Goal: Task Accomplishment & Management: Manage account settings

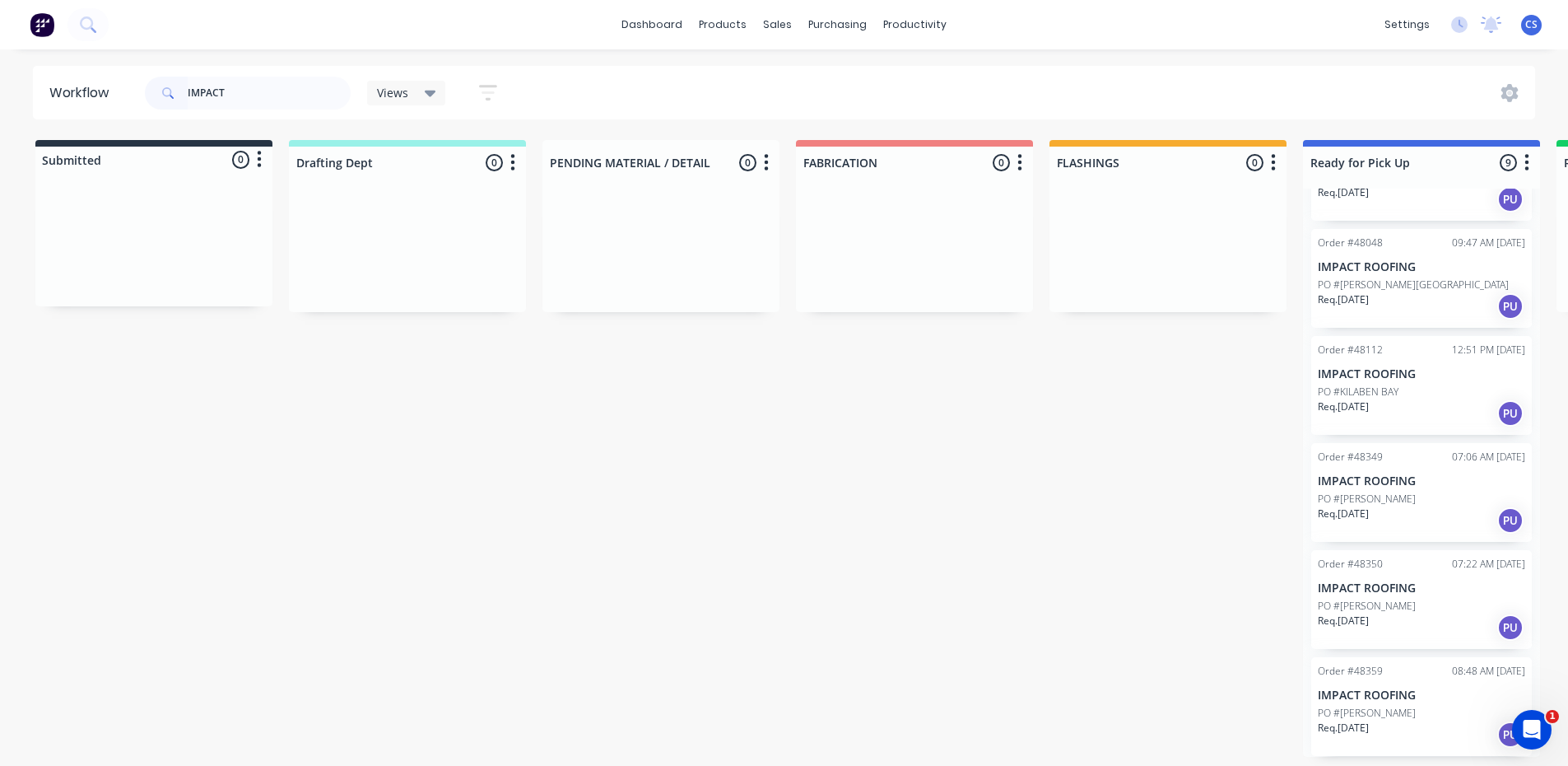
scroll to position [3, 0]
type input "IMPACT"
click at [1375, 463] on div "Order #48349 07:06 AM [DATE] IMPACT ROOFING PO #[PERSON_NAME] Req. [DATE] PU" at bounding box center [1421, 492] width 220 height 99
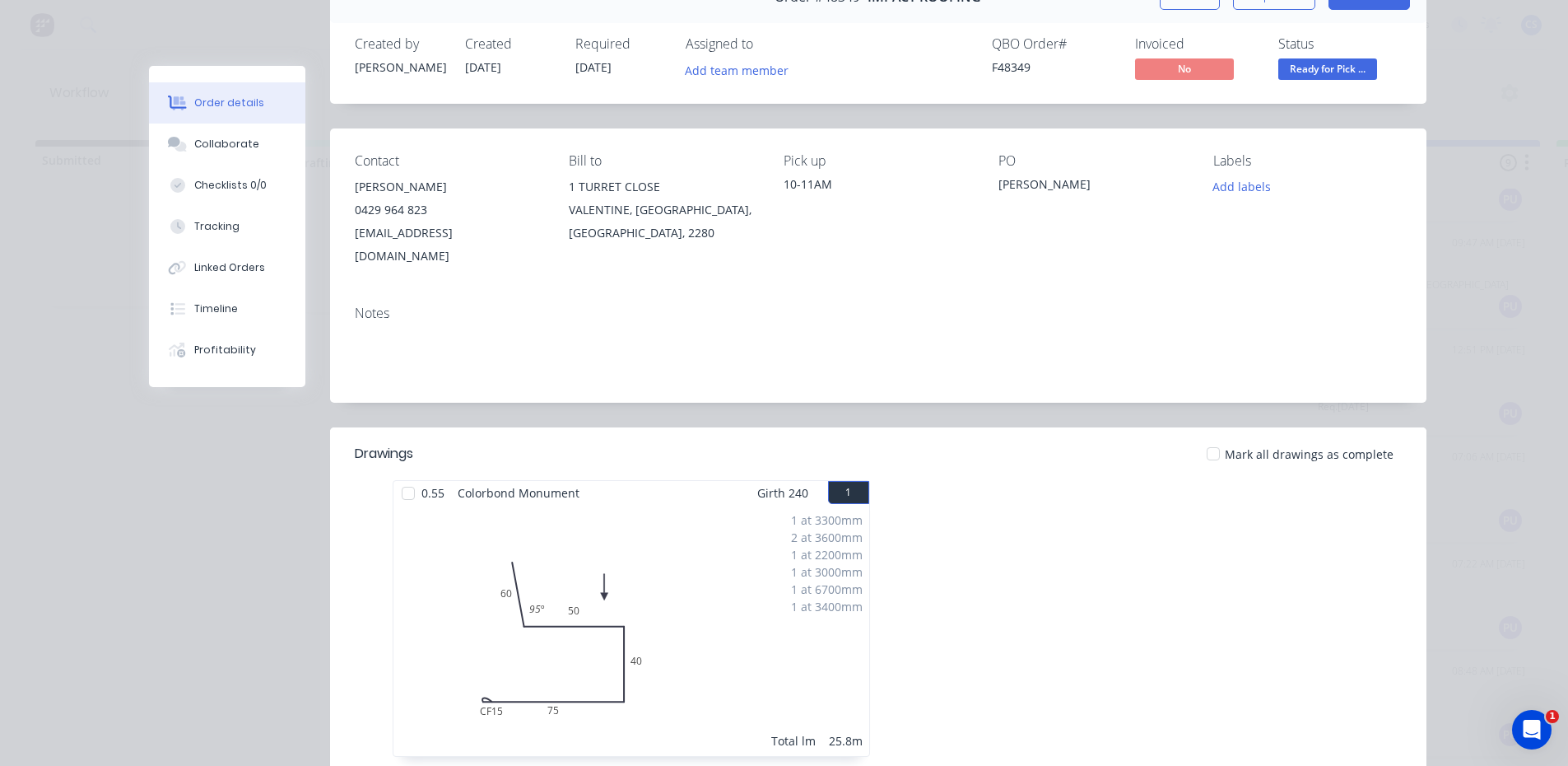
scroll to position [164, 0]
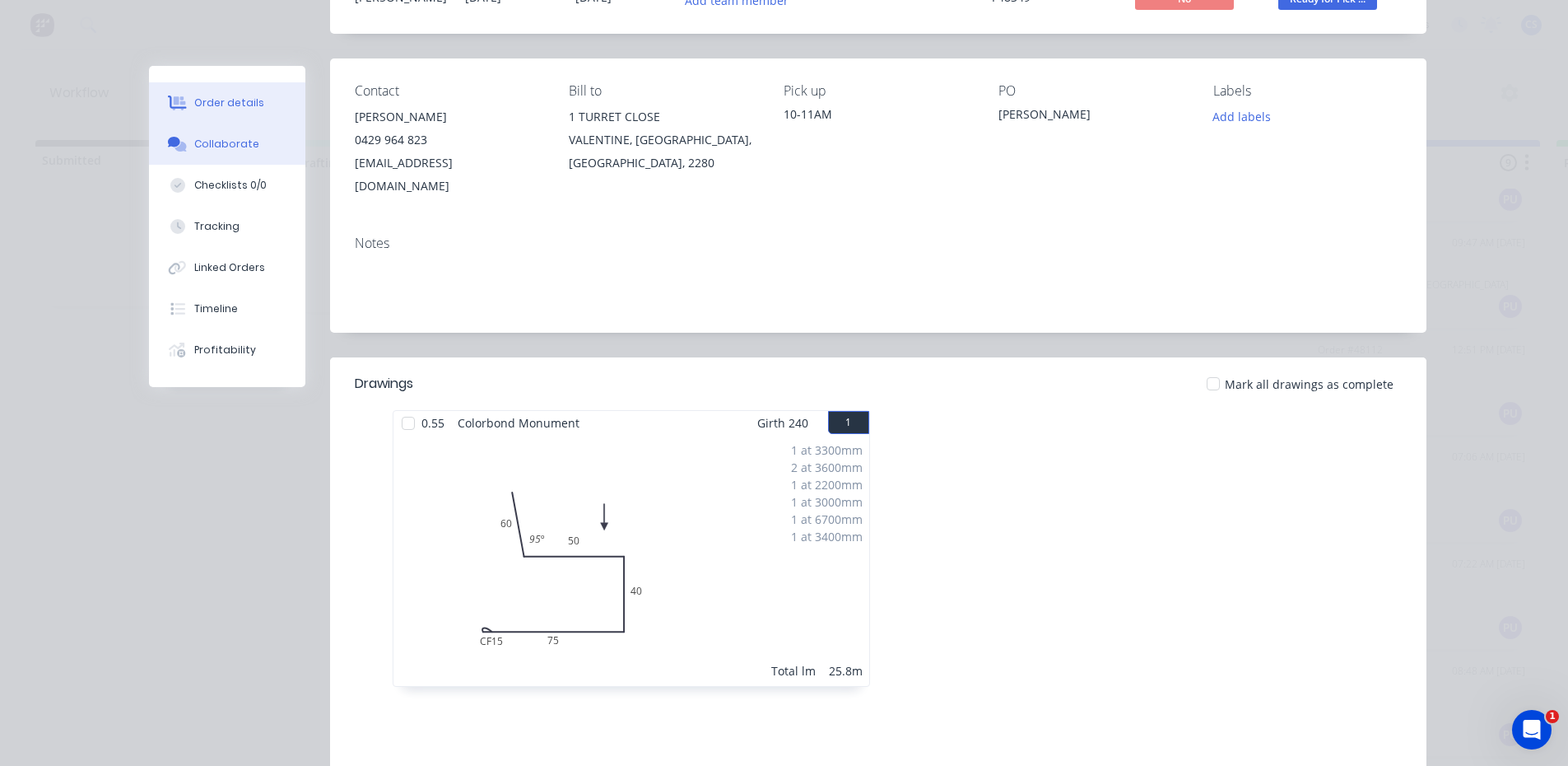
click at [241, 153] on button "Collaborate" at bounding box center [227, 143] width 157 height 41
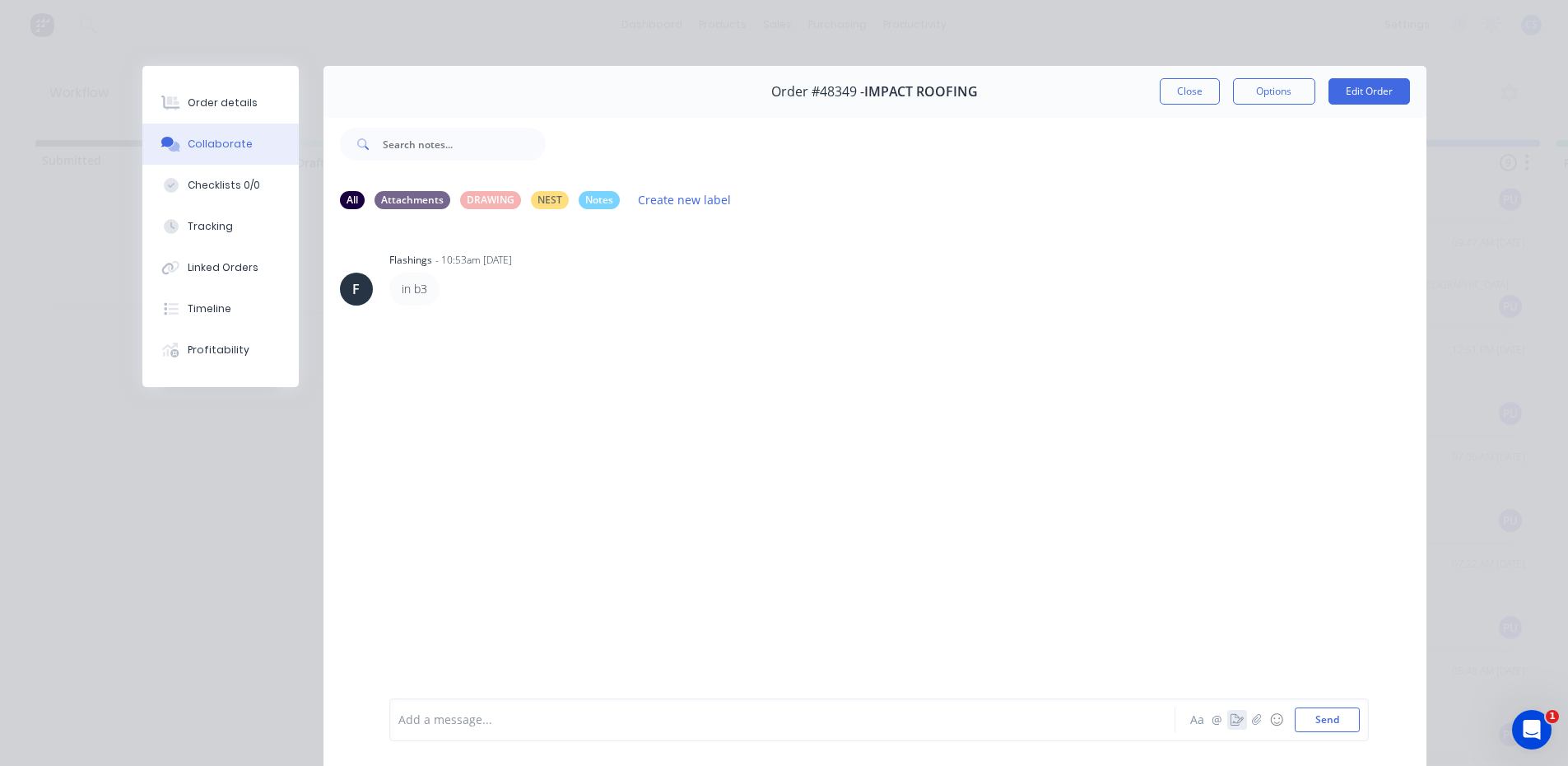
click at [1233, 724] on icon "button" at bounding box center [1237, 720] width 13 height 12
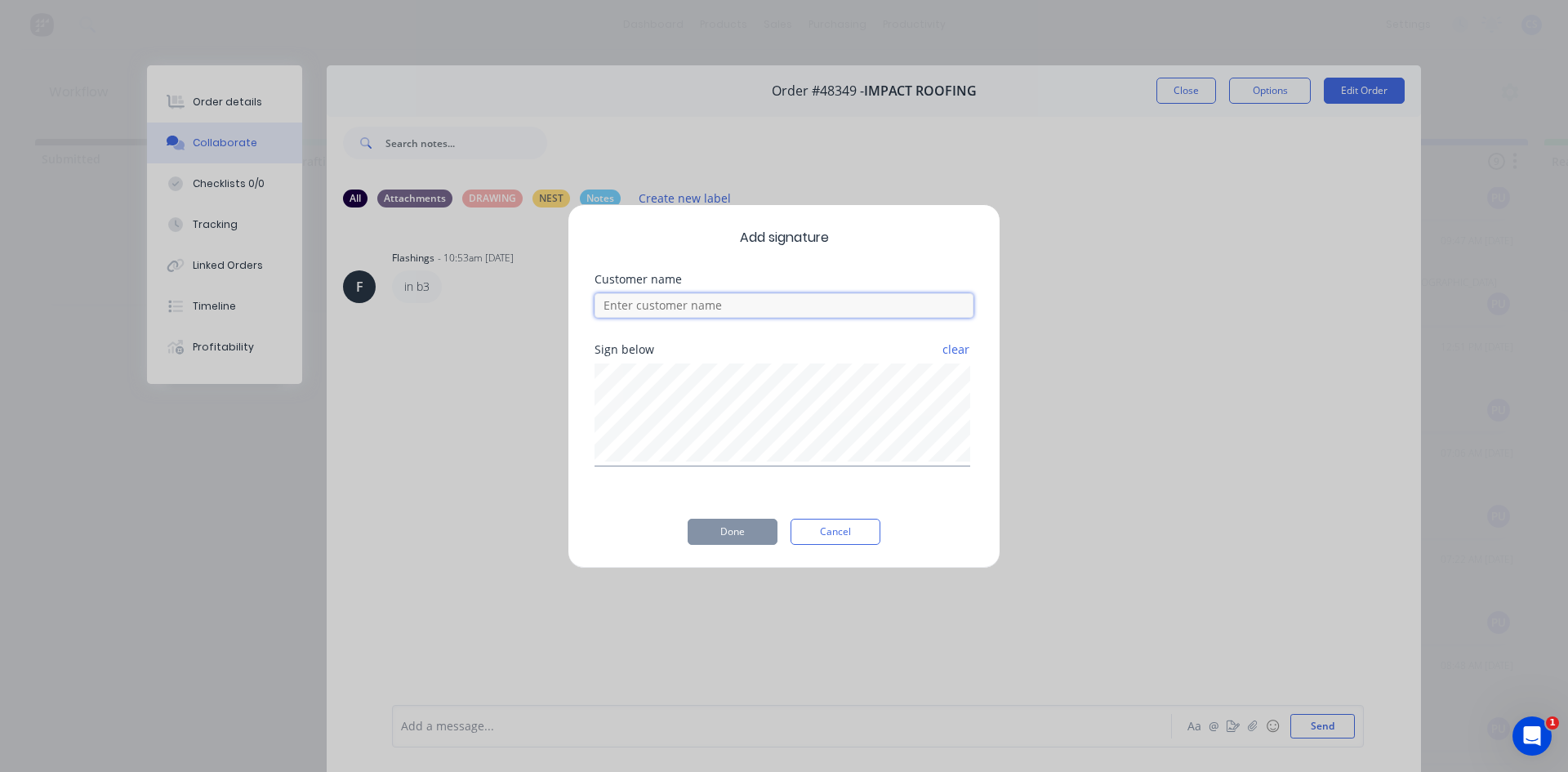
click at [680, 305] on input at bounding box center [784, 305] width 379 height 24
type input "[PERSON_NAME]"
click at [703, 530] on button "Done" at bounding box center [732, 532] width 90 height 26
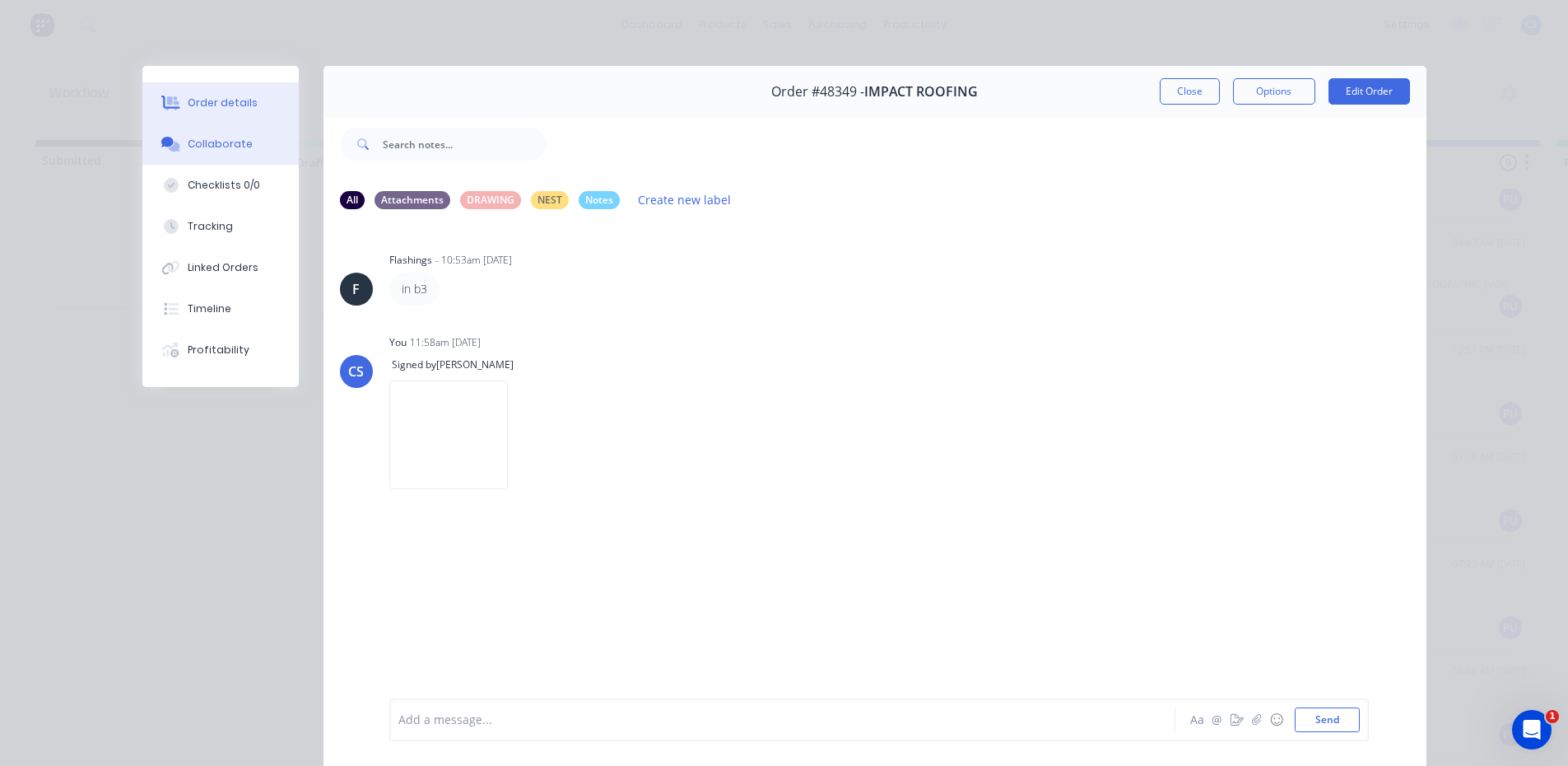
click at [198, 100] on div "Order details" at bounding box center [222, 103] width 70 height 15
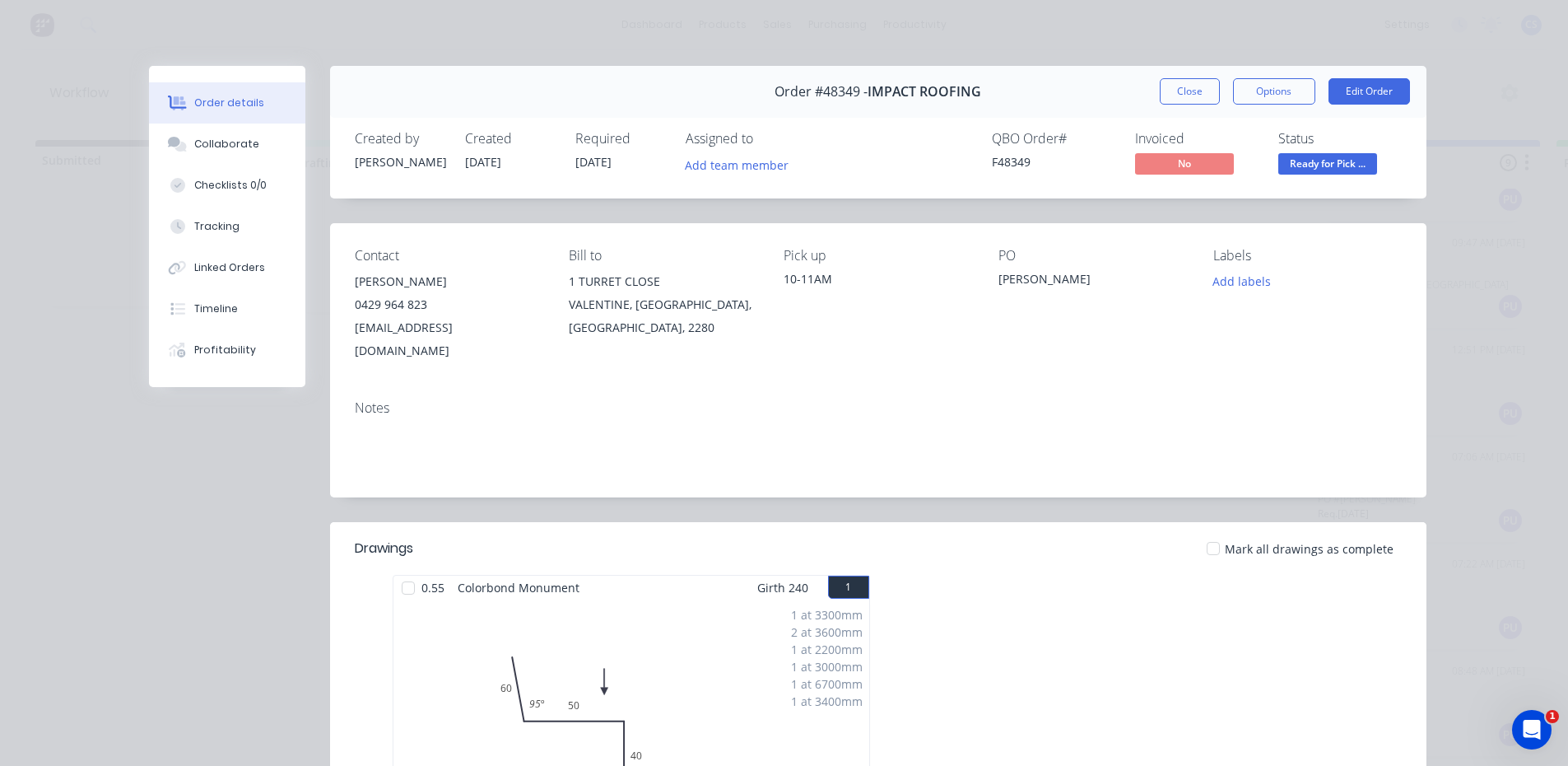
click at [1302, 155] on span "Ready for Pick ..." at bounding box center [1327, 163] width 99 height 21
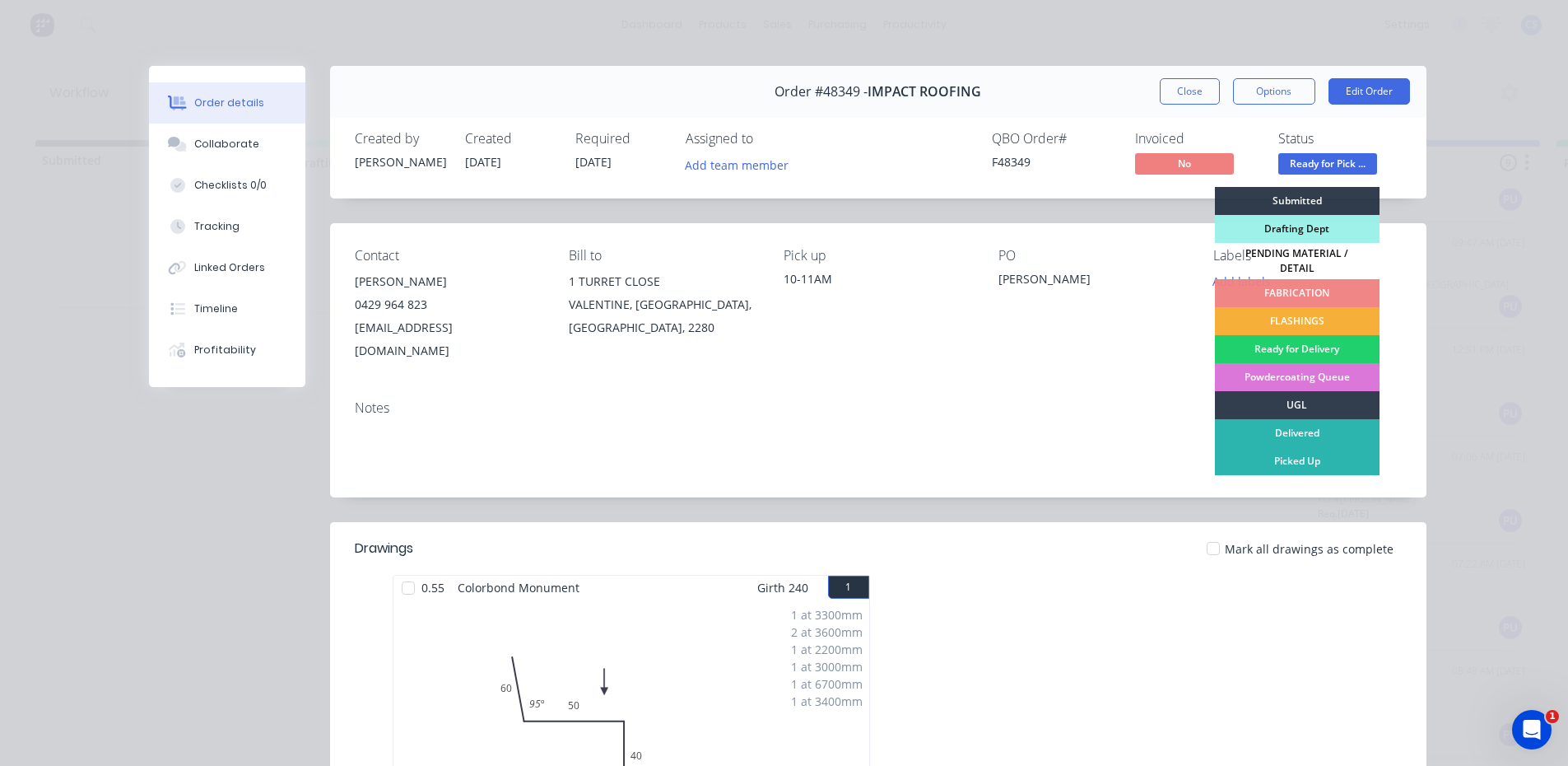
drag, startPoint x: 1304, startPoint y: 463, endPoint x: 1215, endPoint y: 150, distance: 325.4
click at [1304, 459] on div "Picked Up" at bounding box center [1297, 460] width 164 height 28
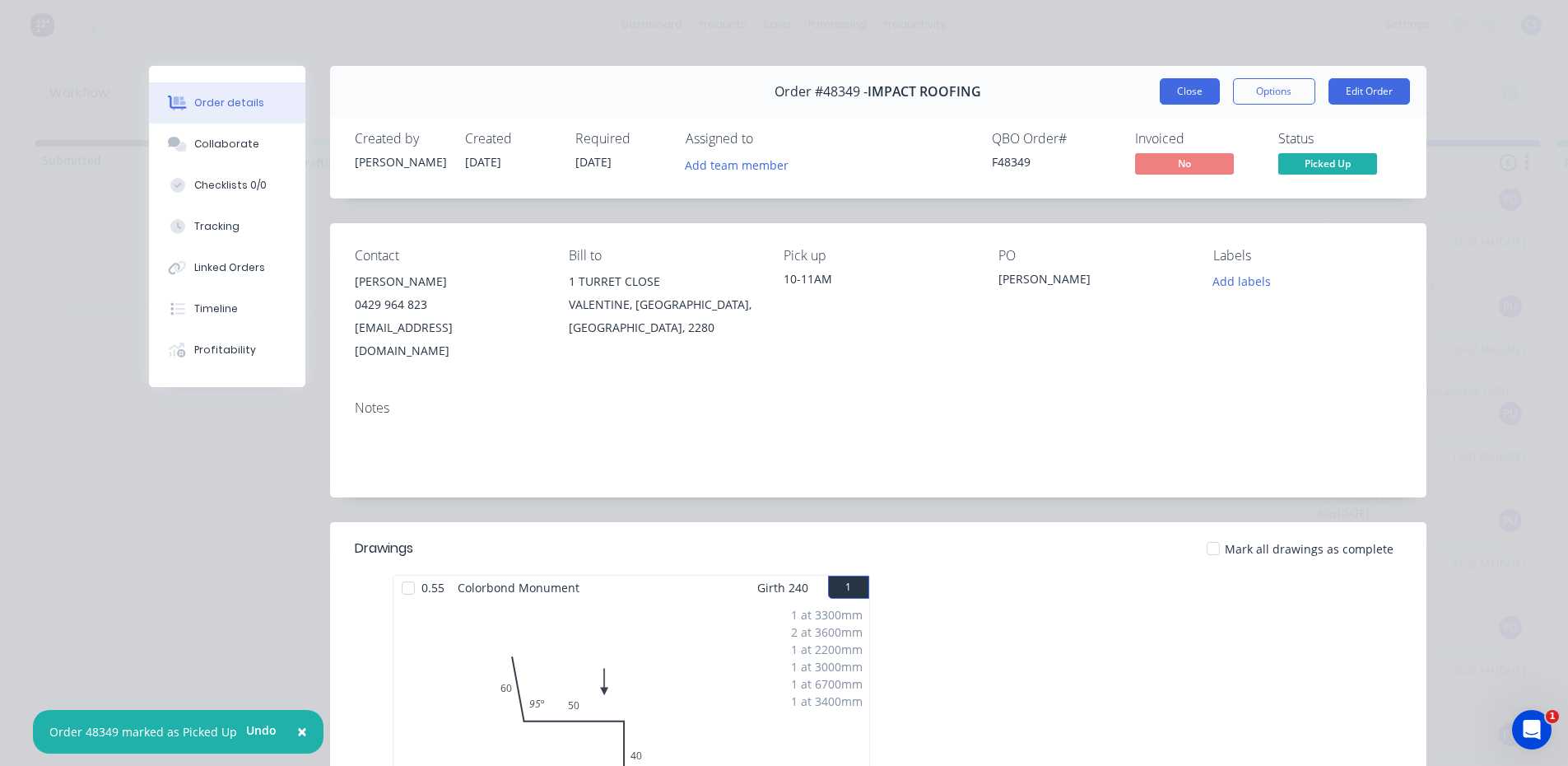
click at [1184, 94] on button "Close" at bounding box center [1190, 91] width 60 height 26
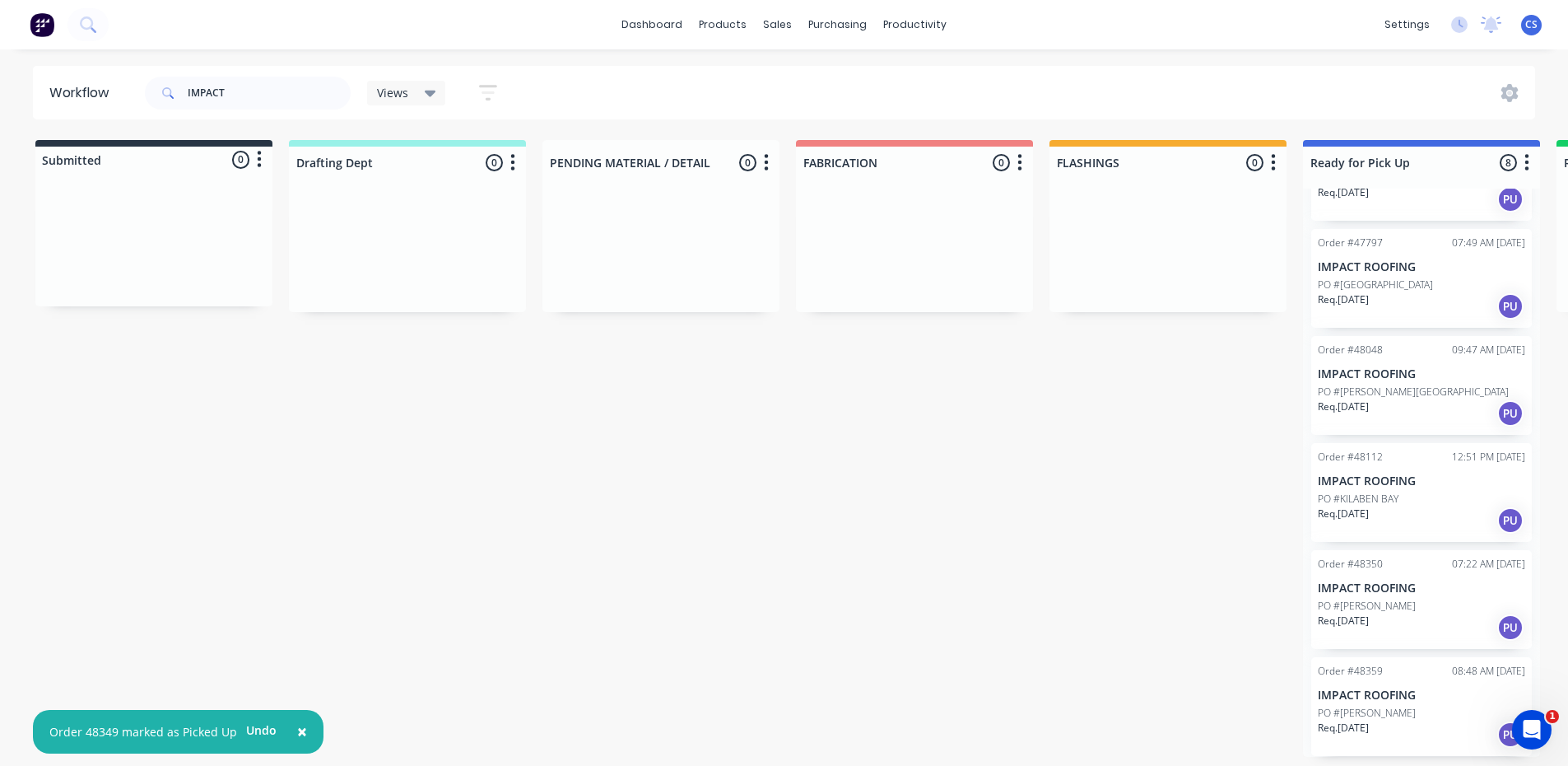
click at [1358, 629] on div "Req. [DATE] PU" at bounding box center [1422, 627] width 208 height 28
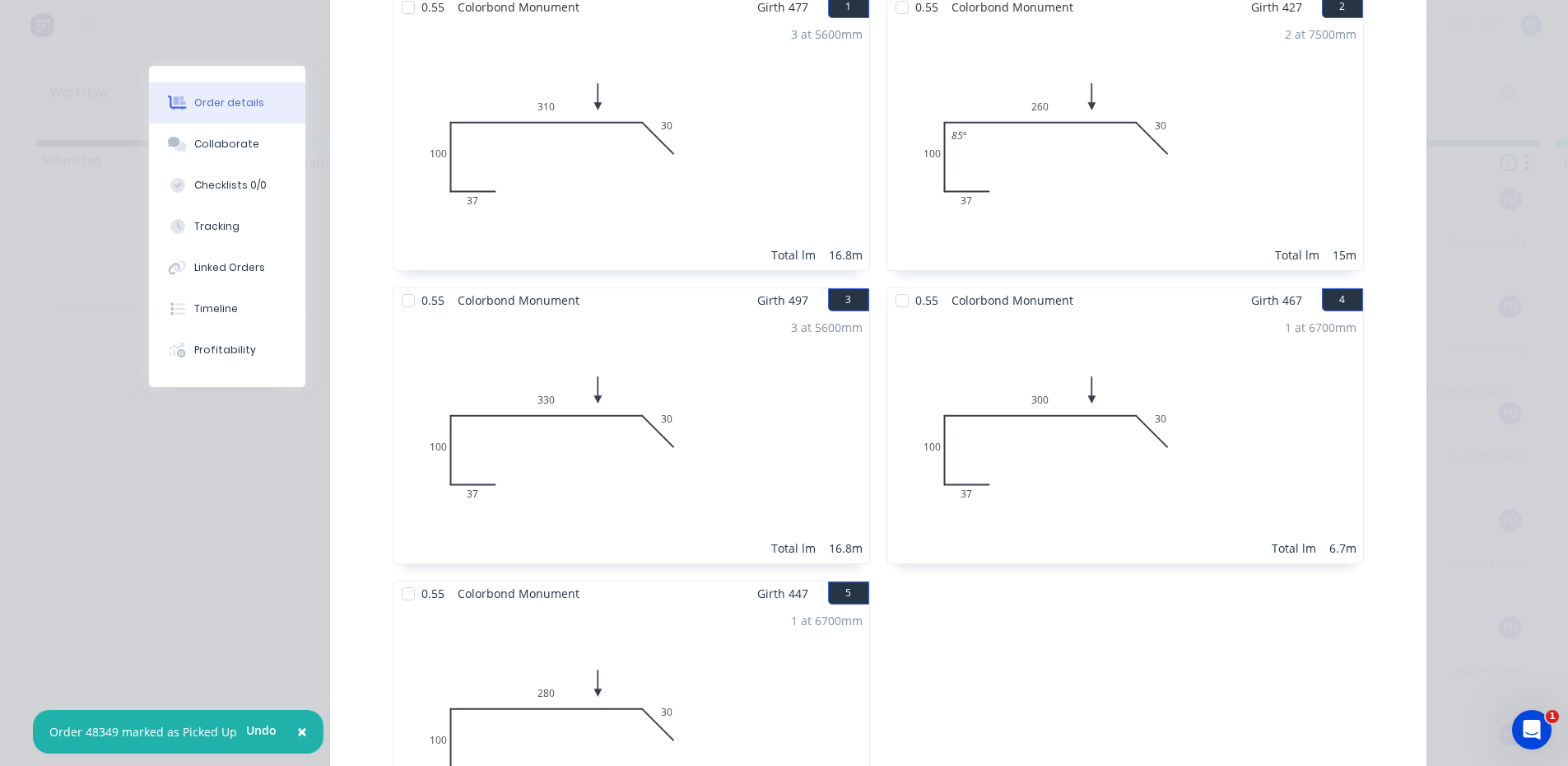
scroll to position [823, 0]
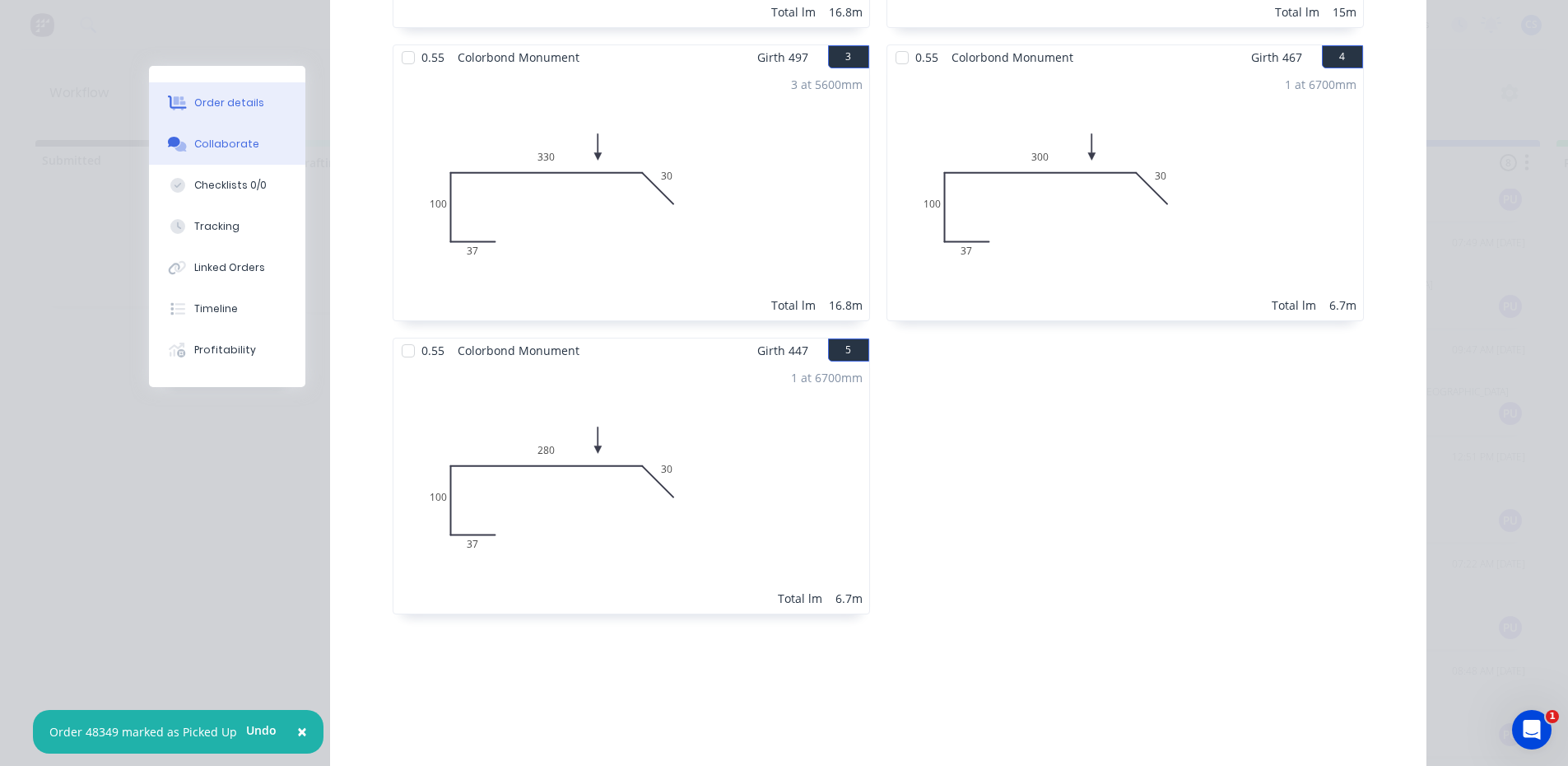
click at [203, 150] on div "Collaborate" at bounding box center [227, 144] width 65 height 15
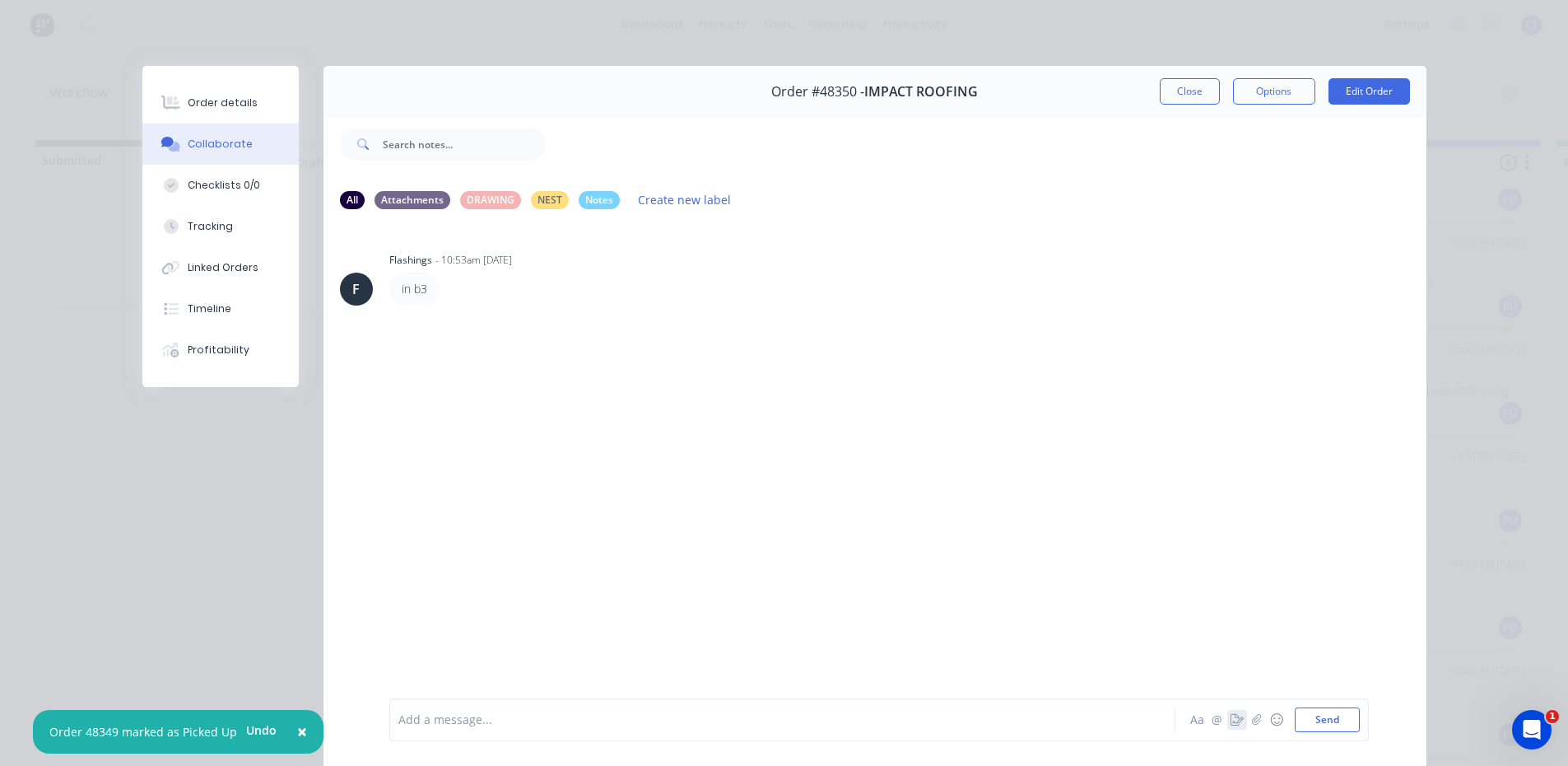
click at [1232, 727] on button "button" at bounding box center [1238, 720] width 20 height 20
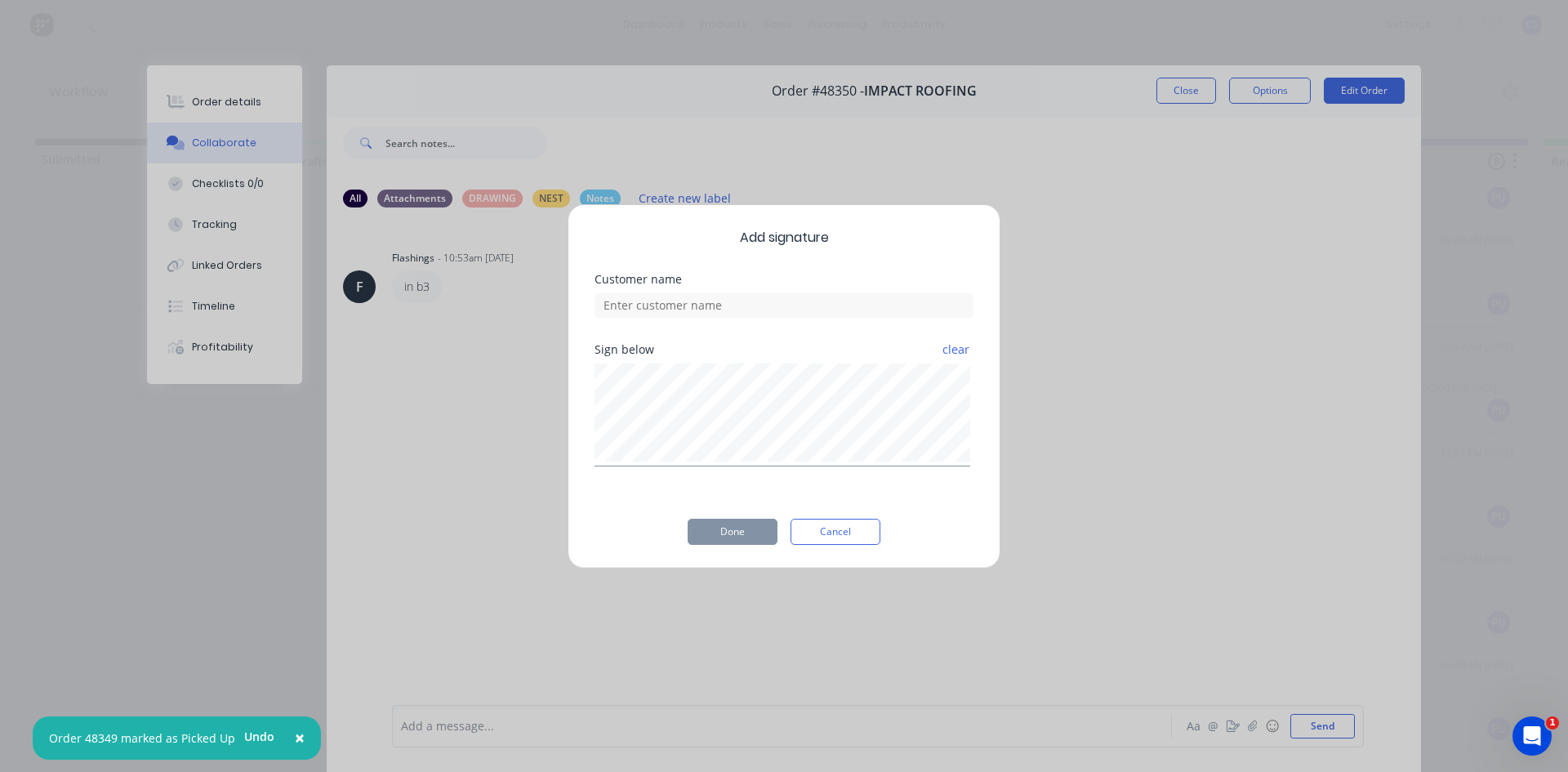
click at [1220, 718] on div "Add signature Customer name Sign below clear Done Cancel" at bounding box center [784, 386] width 1568 height 772
click at [696, 314] on input at bounding box center [784, 305] width 379 height 24
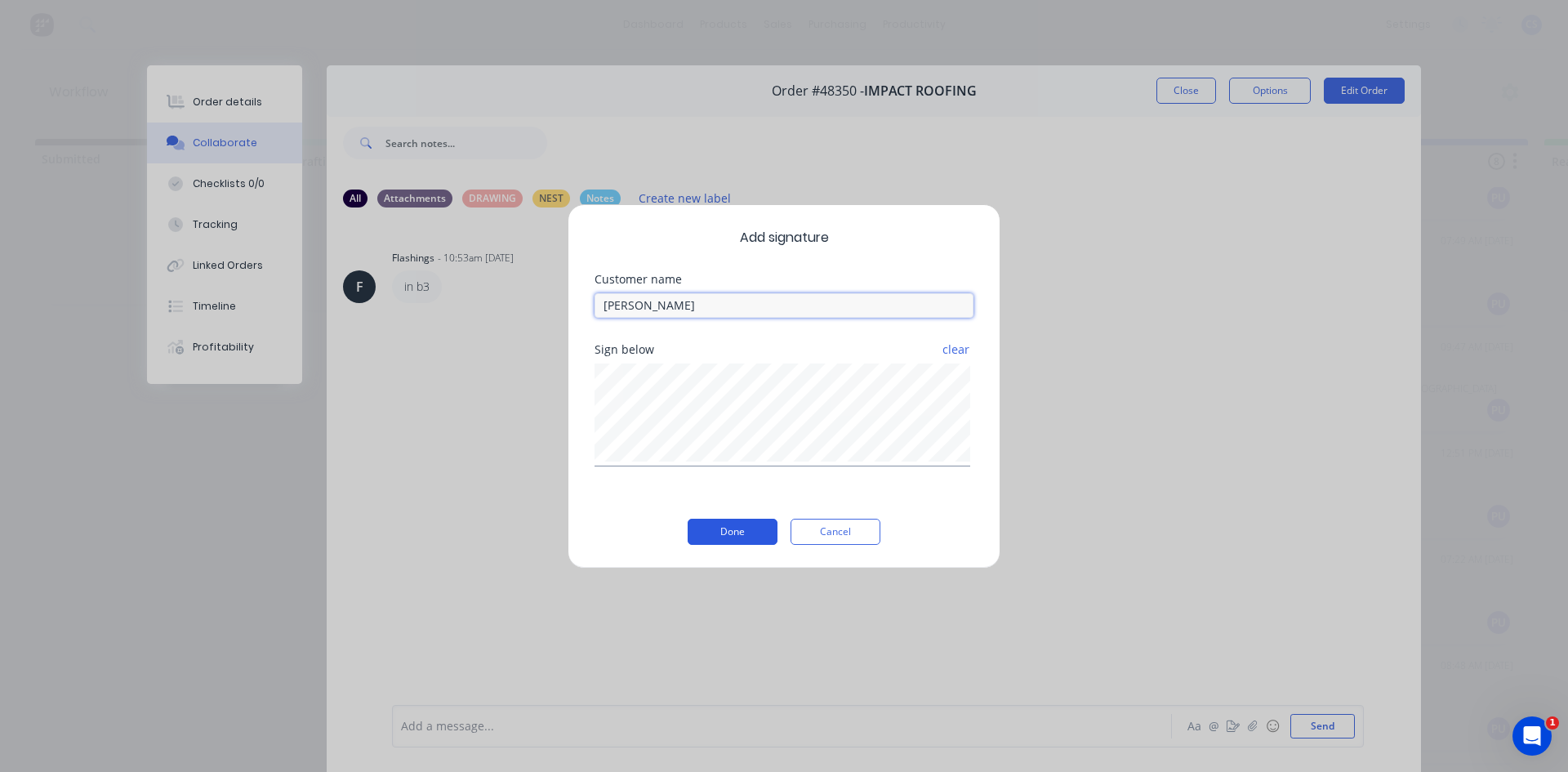
type input "[PERSON_NAME]"
click at [712, 542] on button "Done" at bounding box center [732, 532] width 90 height 26
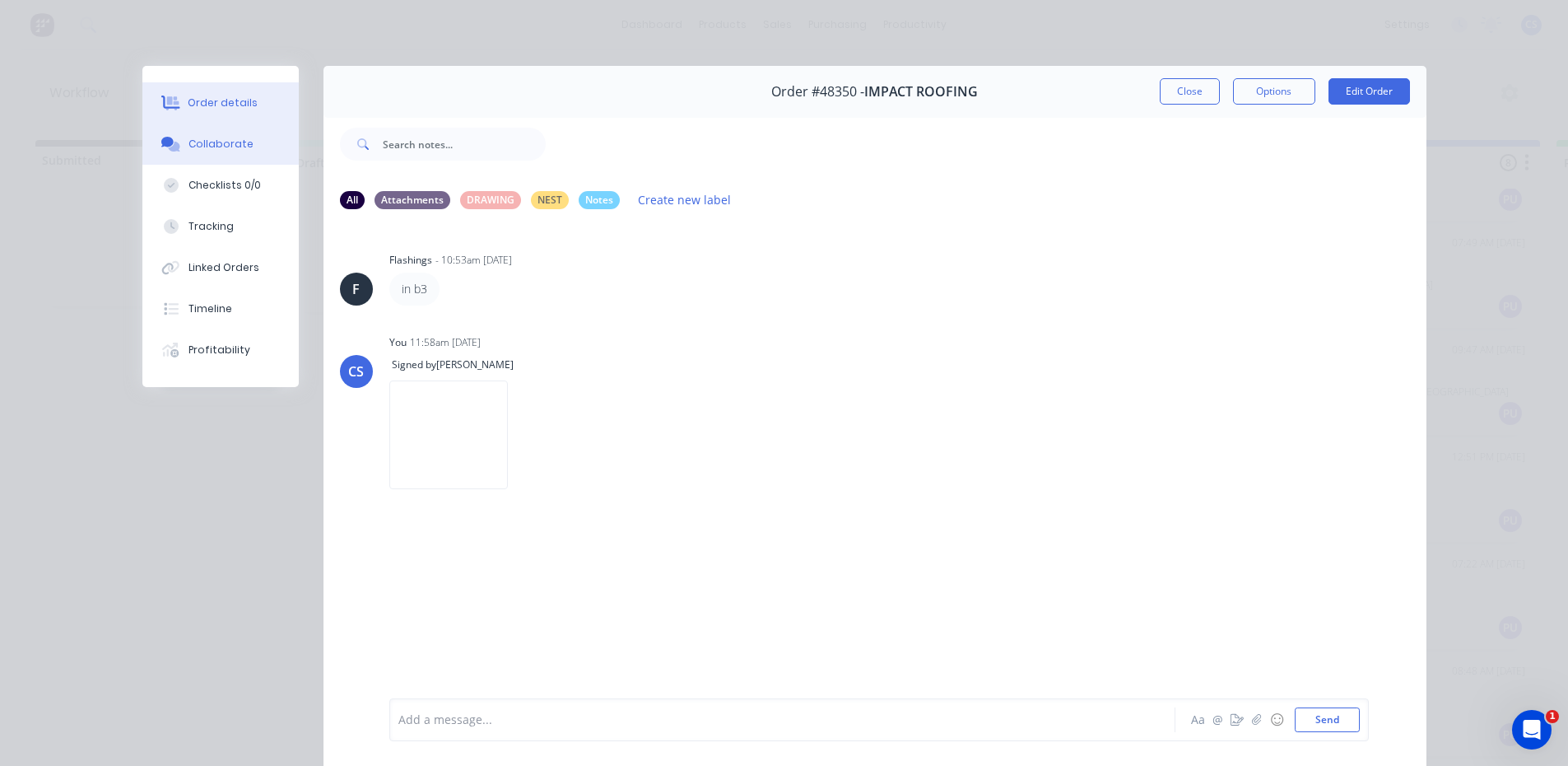
click at [166, 96] on icon at bounding box center [171, 103] width 19 height 15
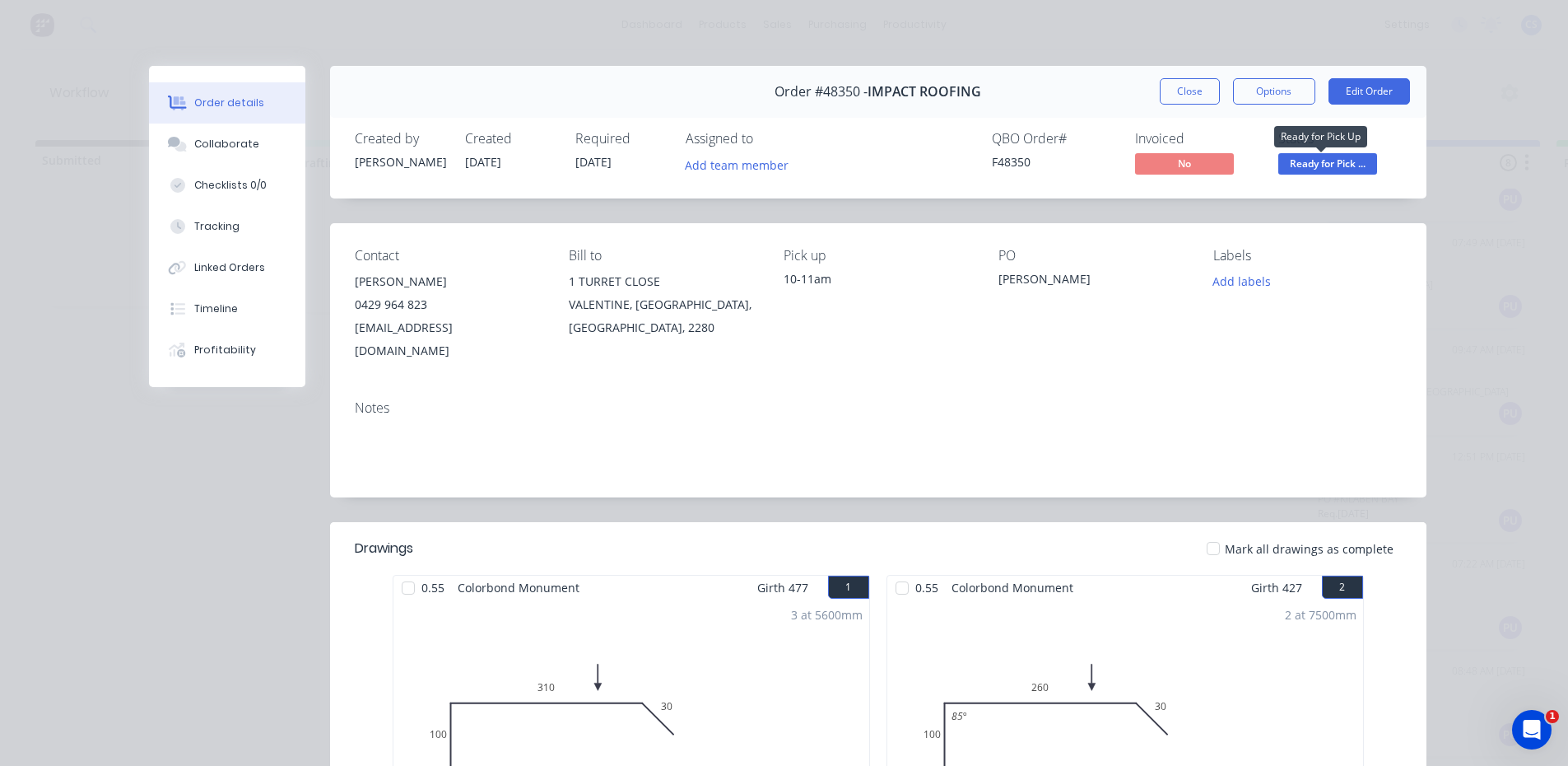
click at [1348, 163] on span "Ready for Pick ..." at bounding box center [1327, 163] width 99 height 21
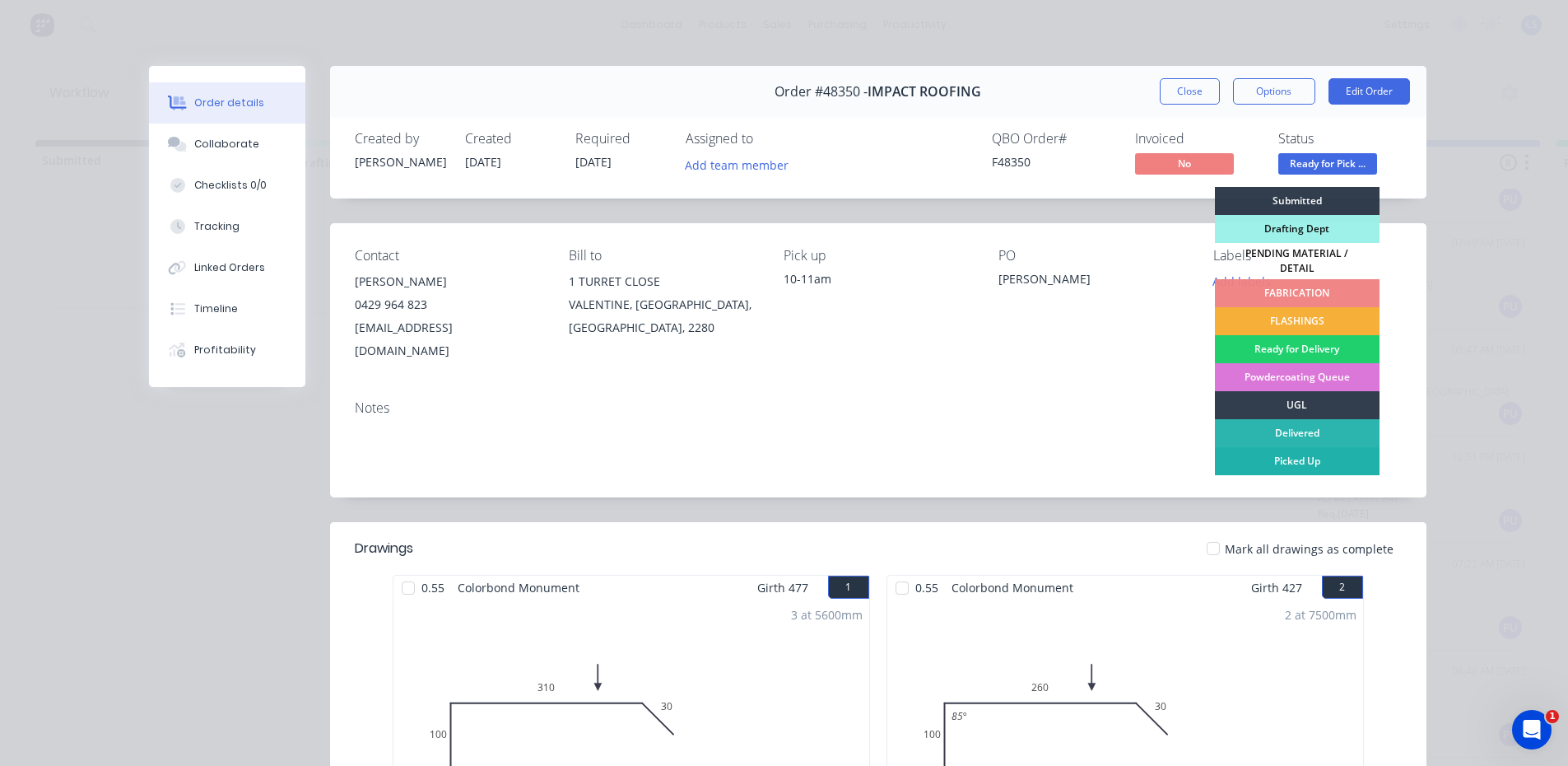
click at [1318, 448] on div "Picked Up" at bounding box center [1297, 460] width 164 height 28
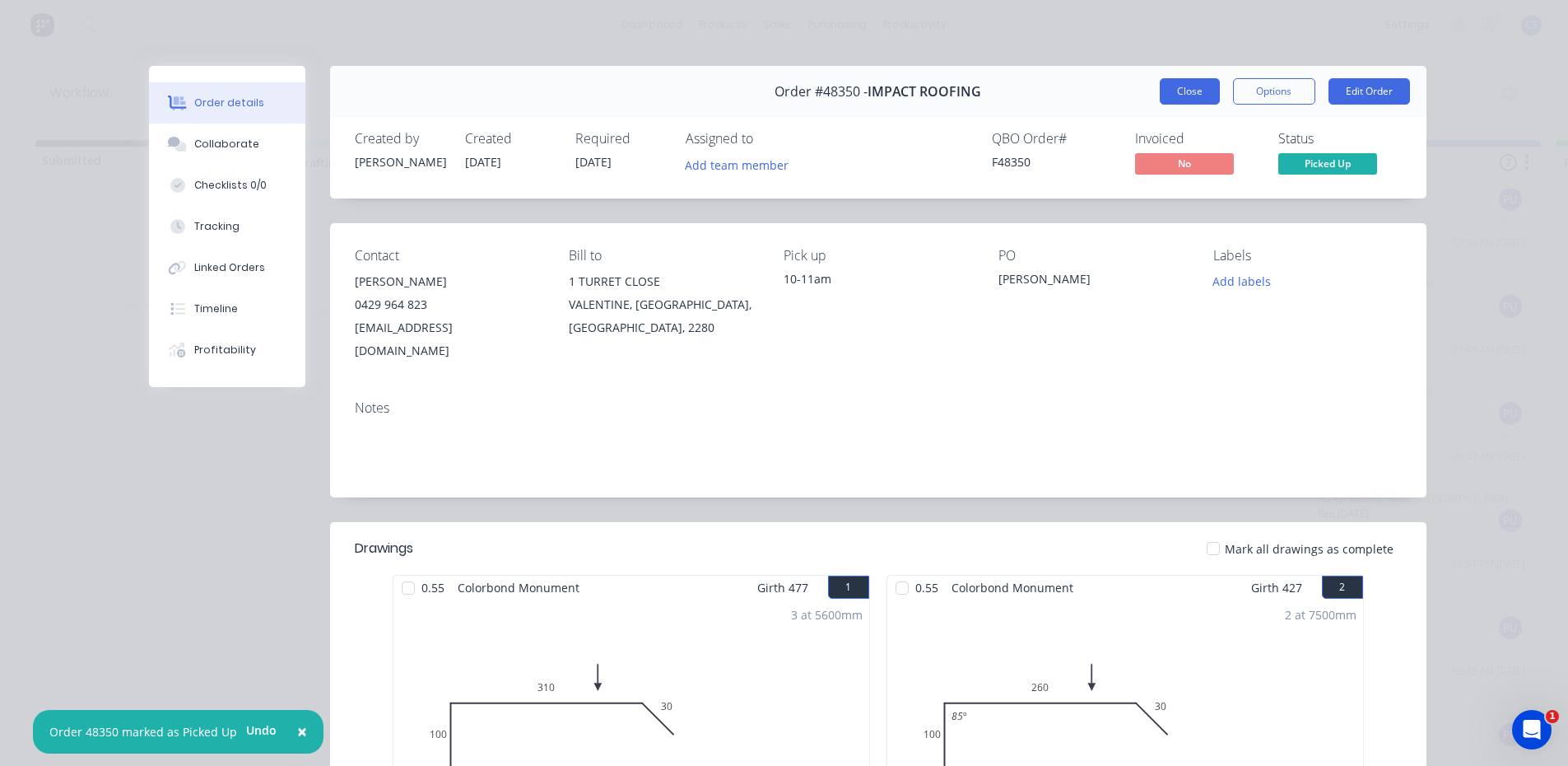
click at [1183, 88] on button "Close" at bounding box center [1190, 91] width 60 height 26
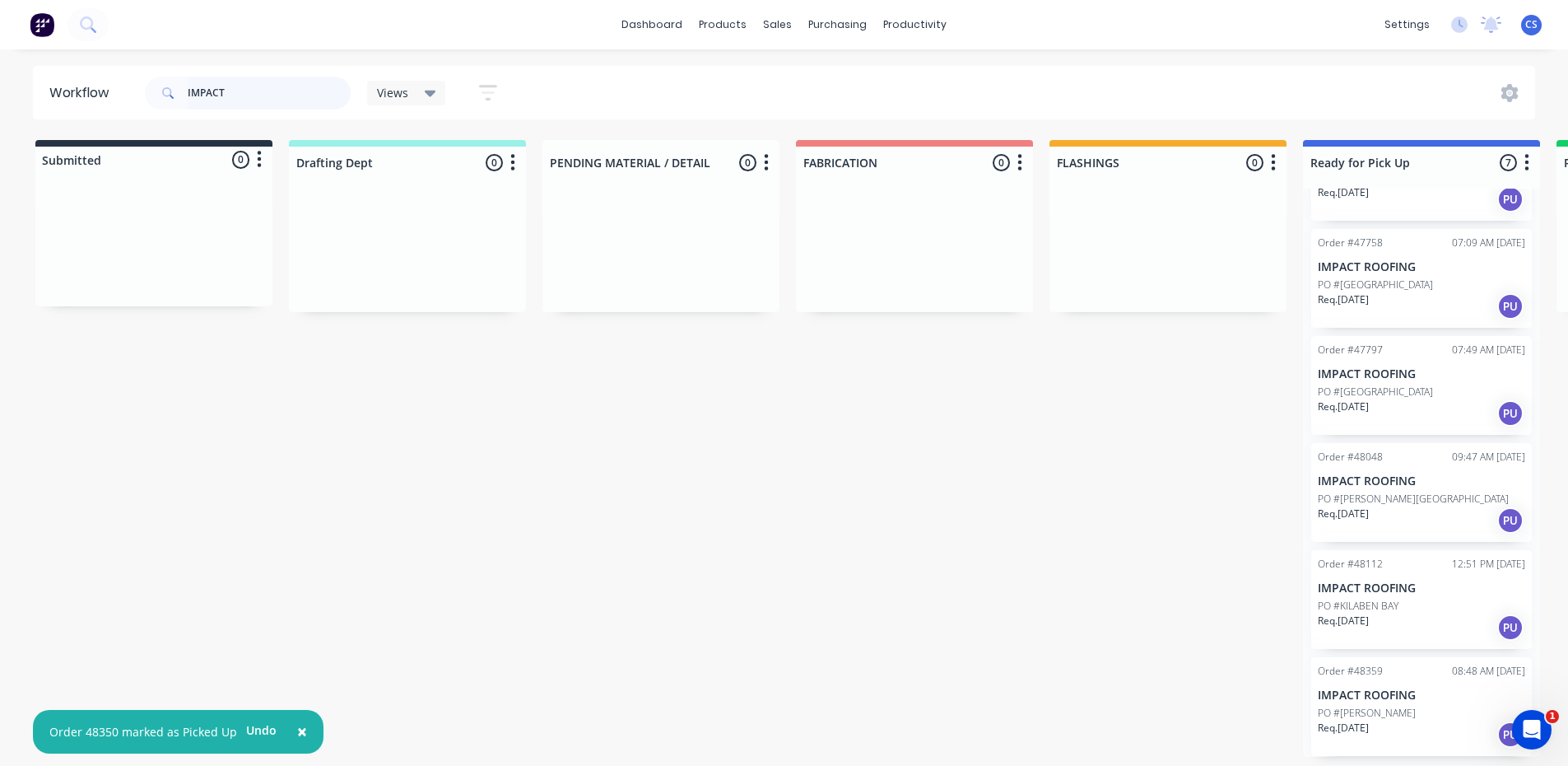
scroll to position [3, 0]
click at [1393, 720] on div "Req. [DATE] PU" at bounding box center [1422, 733] width 208 height 28
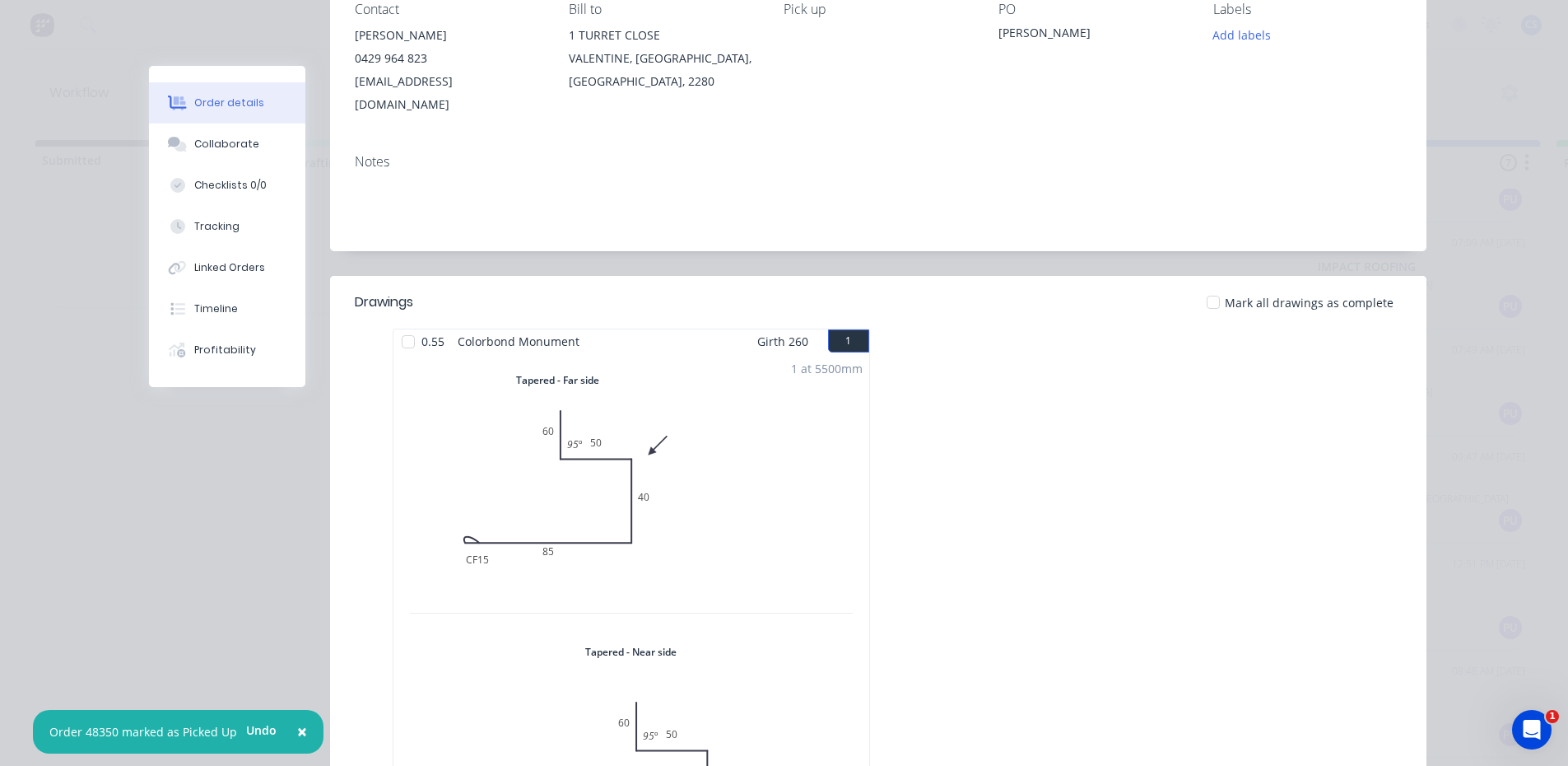
scroll to position [411, 0]
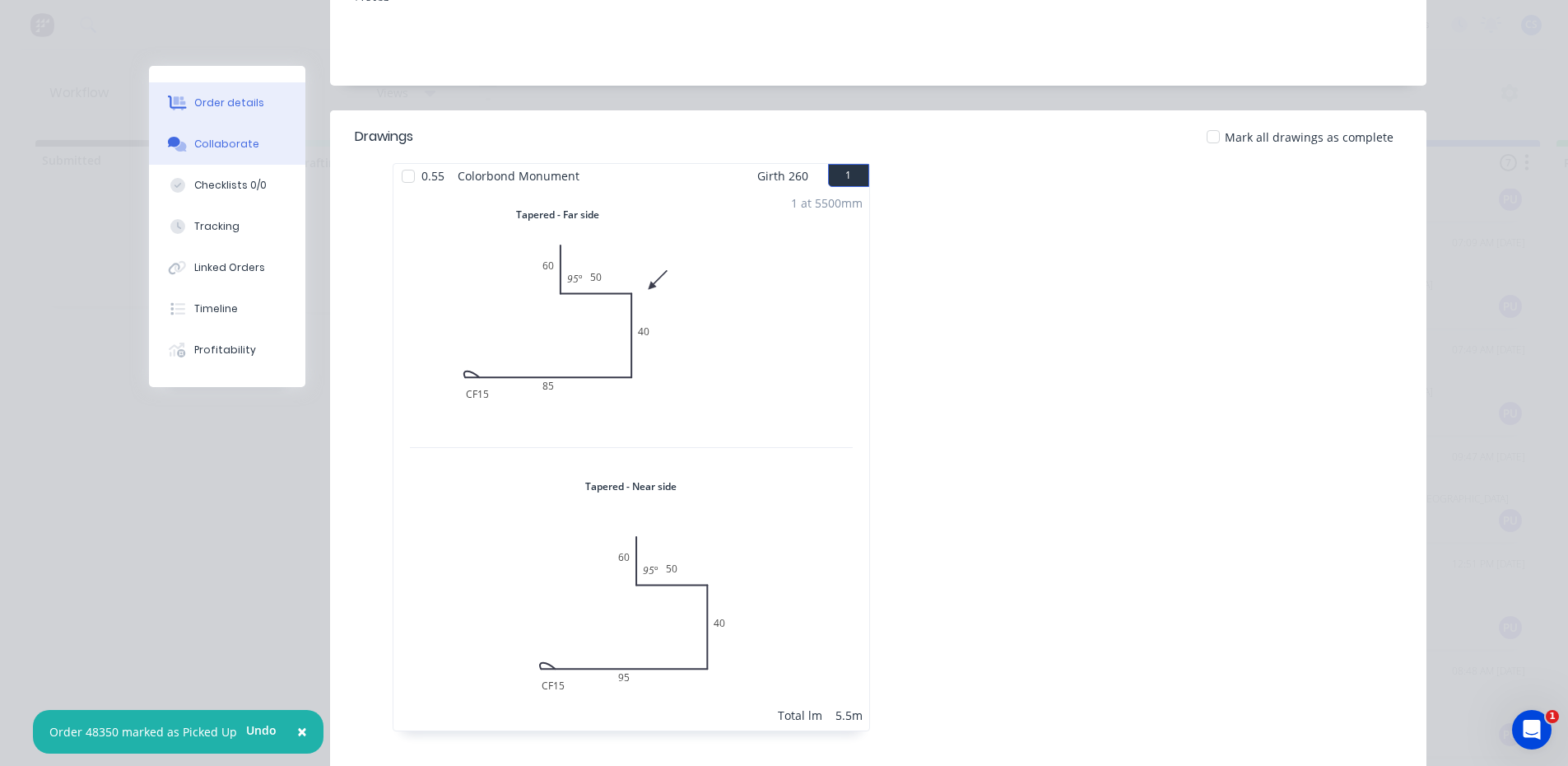
click at [251, 137] on button "Collaborate" at bounding box center [227, 143] width 157 height 41
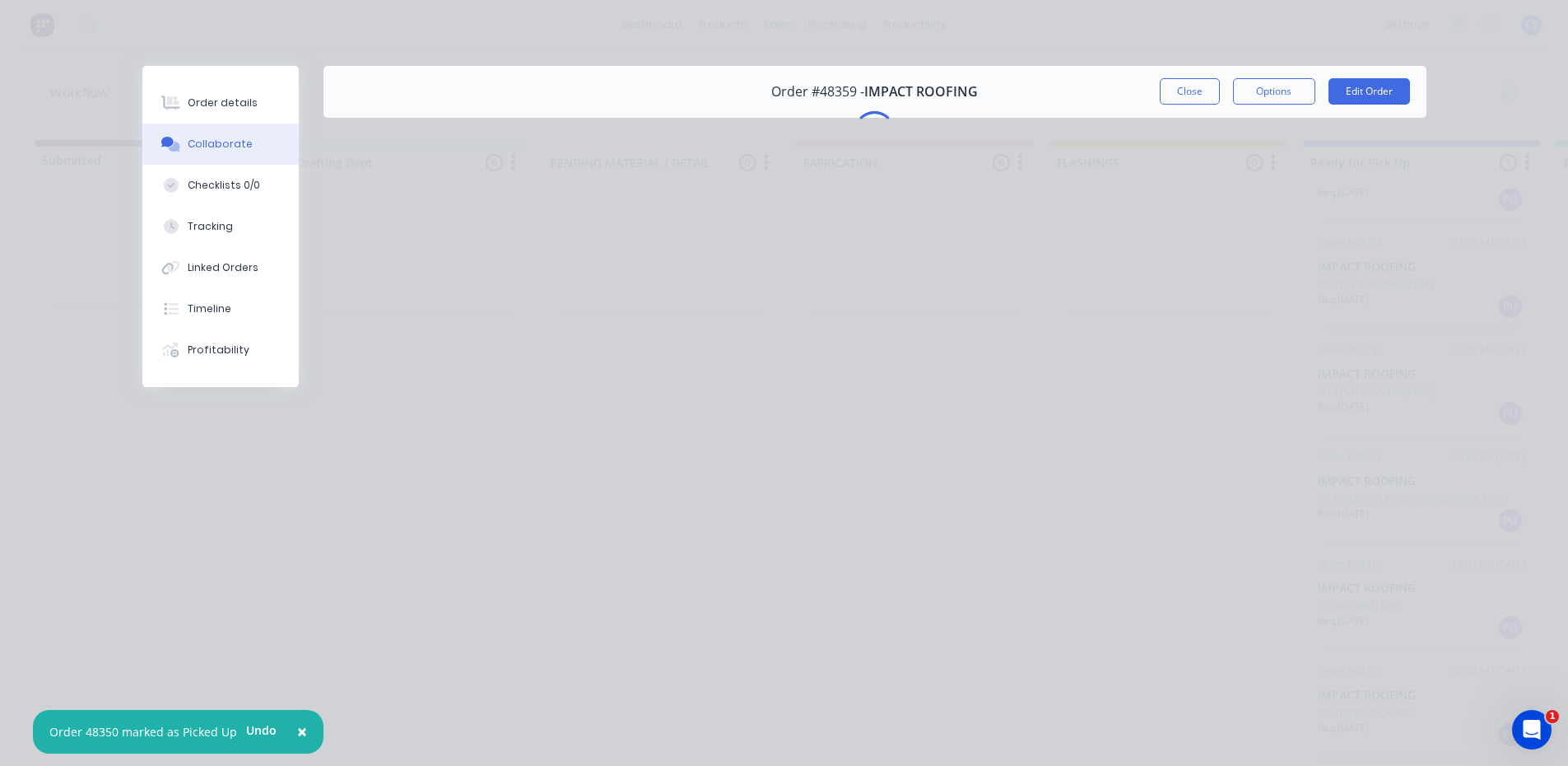
scroll to position [0, 0]
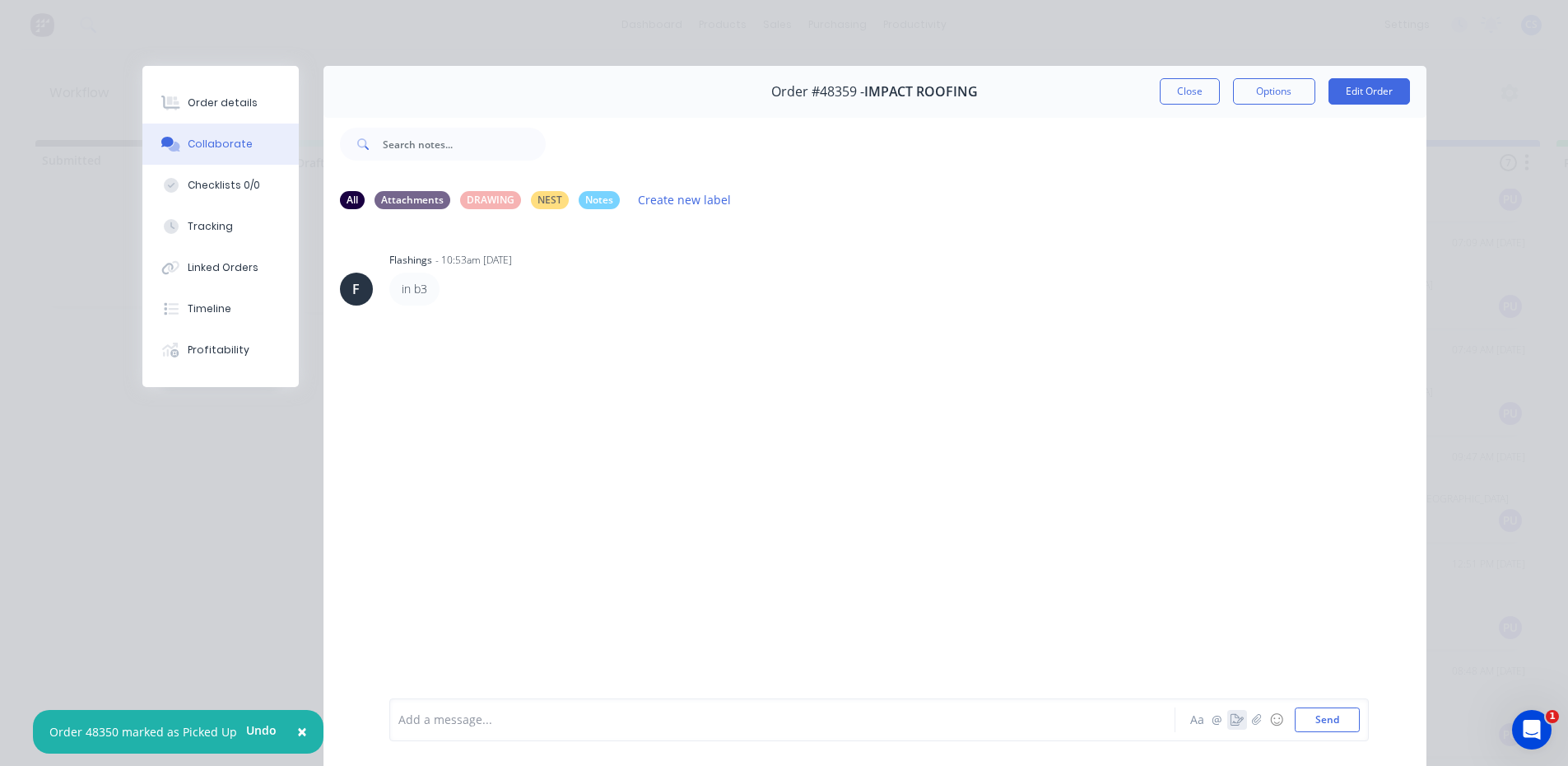
click at [1231, 720] on icon "button" at bounding box center [1237, 720] width 13 height 12
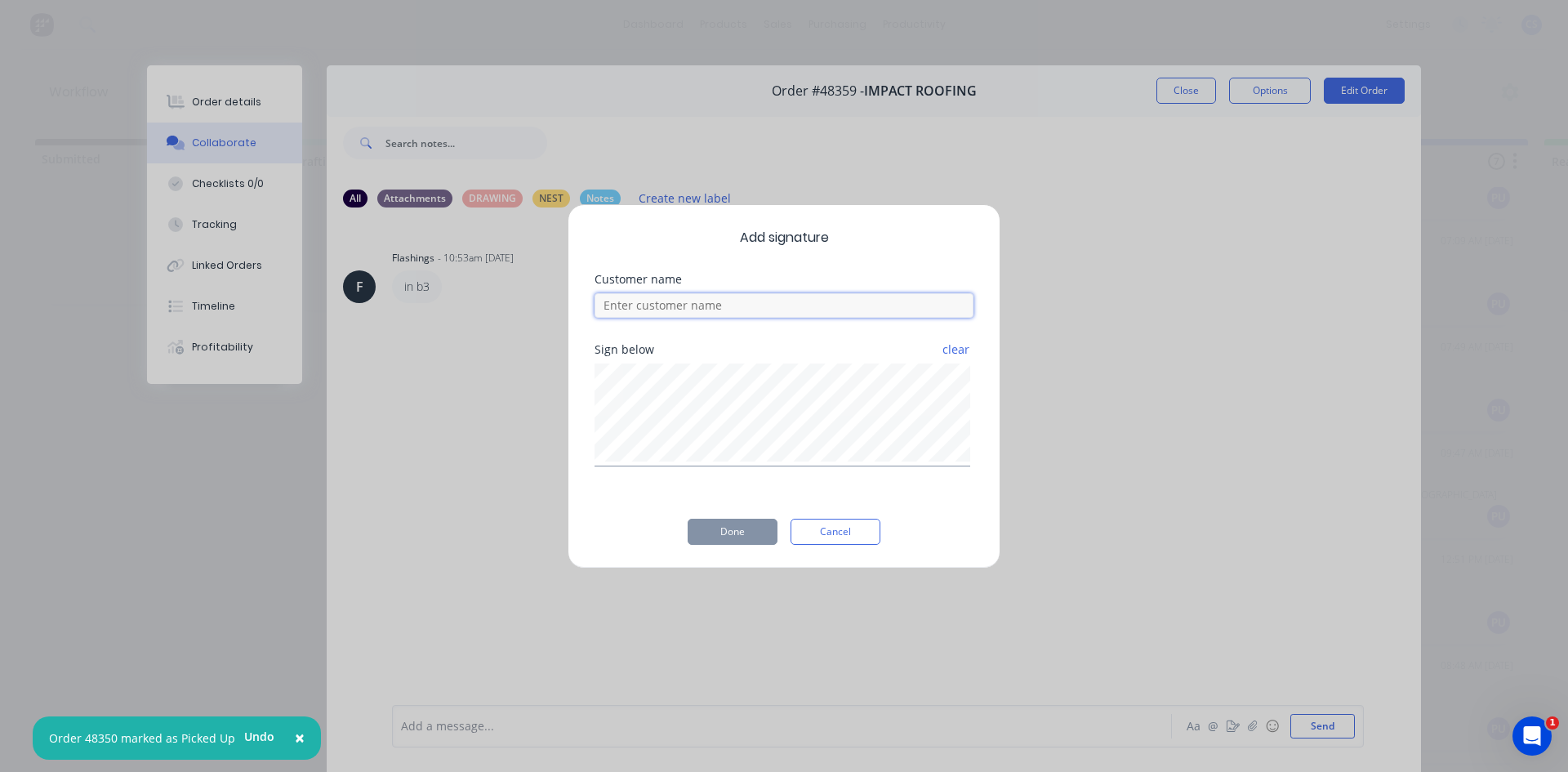
click at [694, 294] on input at bounding box center [784, 305] width 379 height 24
type input "[PERSON_NAME]"
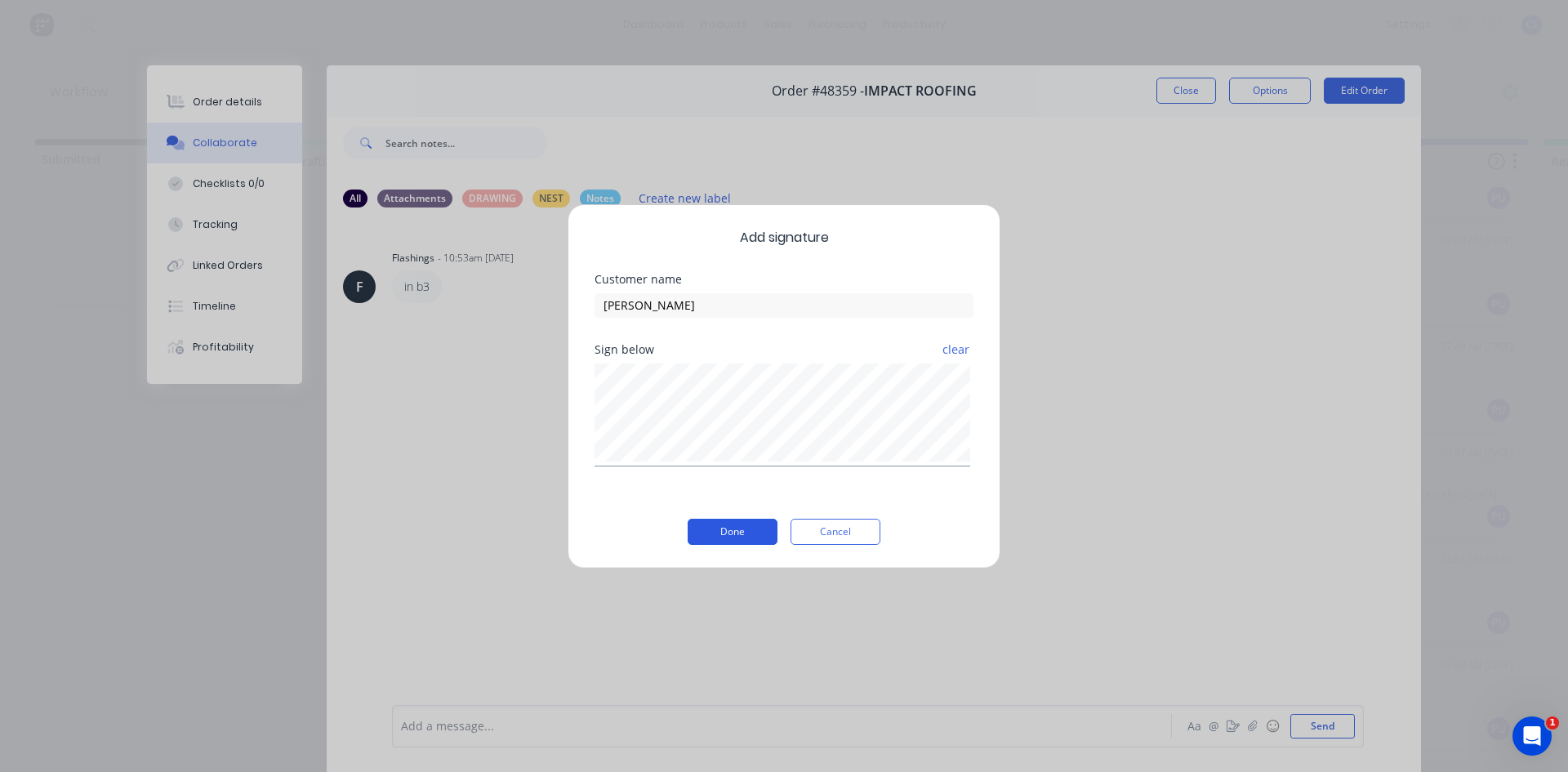
click at [712, 529] on button "Done" at bounding box center [732, 532] width 90 height 26
